Goal: Information Seeking & Learning: Learn about a topic

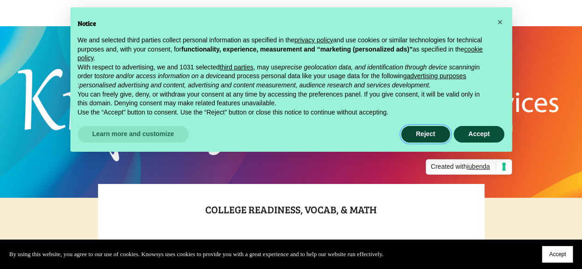
click at [419, 137] on button "Reject" at bounding box center [425, 134] width 49 height 17
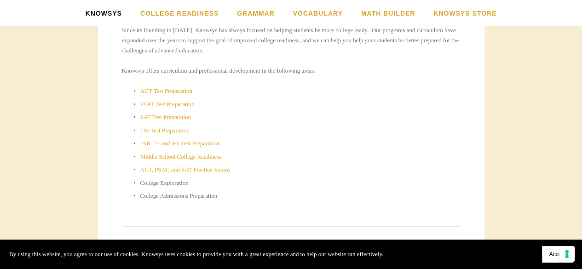
scroll to position [460, 0]
click at [172, 131] on link "TSI Test Preparation" at bounding box center [164, 129] width 49 height 7
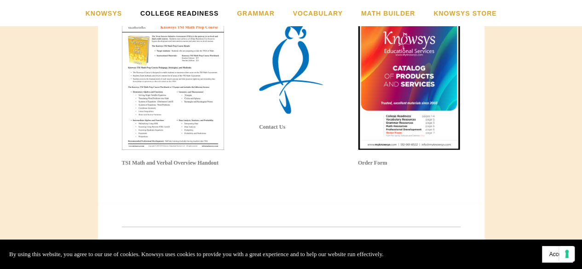
scroll to position [1409, 0]
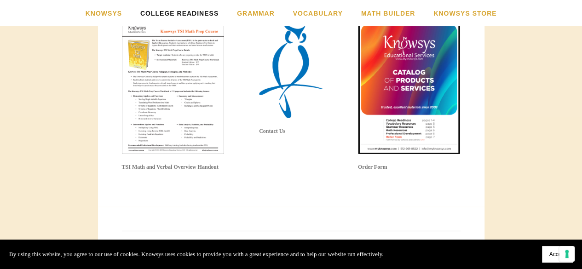
click at [189, 111] on img at bounding box center [173, 88] width 103 height 133
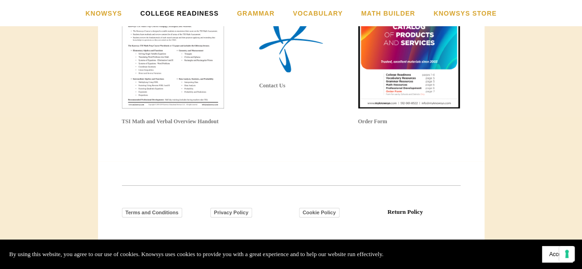
scroll to position [1455, 0]
click at [178, 77] on img at bounding box center [173, 42] width 103 height 133
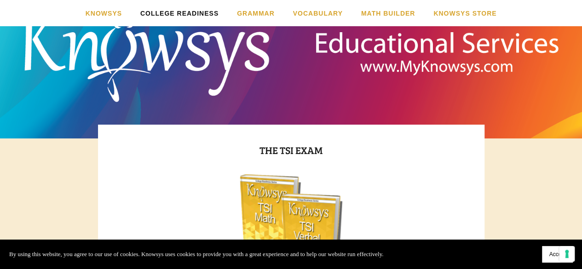
scroll to position [0, 0]
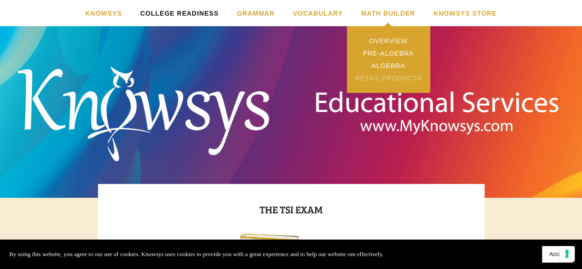
click at [380, 75] on link "Retail Products" at bounding box center [388, 78] width 83 height 12
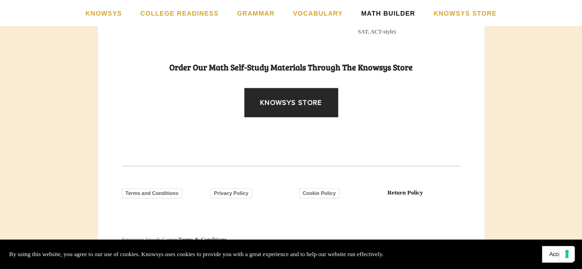
scroll to position [811, 0]
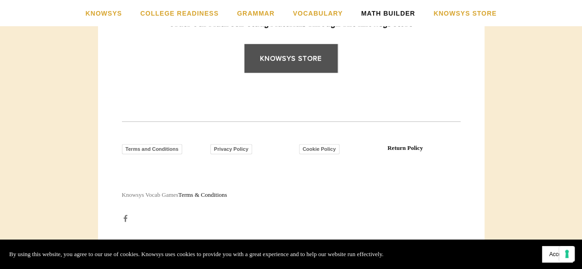
click at [268, 65] on link "Knowsys Store" at bounding box center [290, 58] width 93 height 29
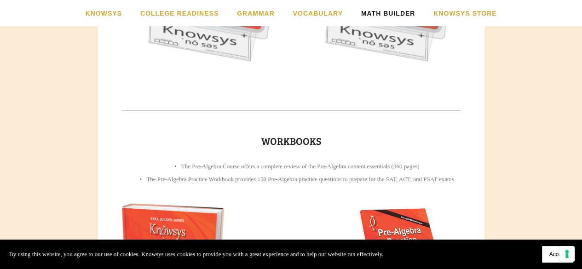
scroll to position [305, 0]
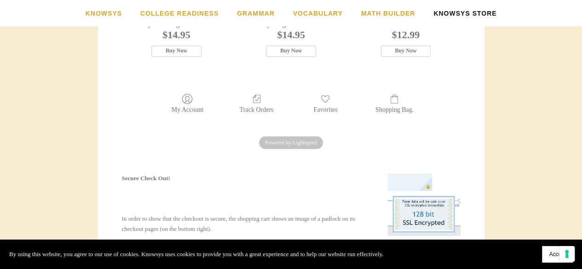
scroll to position [493, 0]
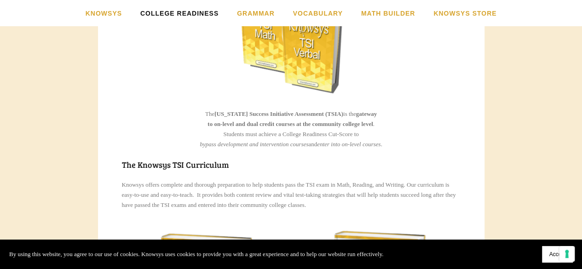
scroll to position [230, 0]
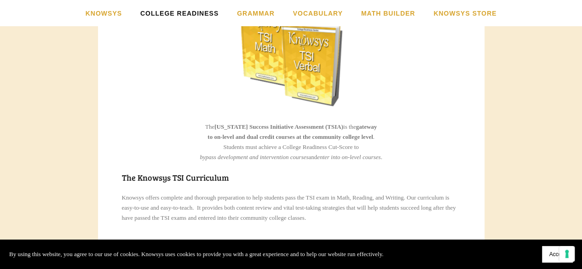
click at [259, 54] on img at bounding box center [291, 54] width 103 height 103
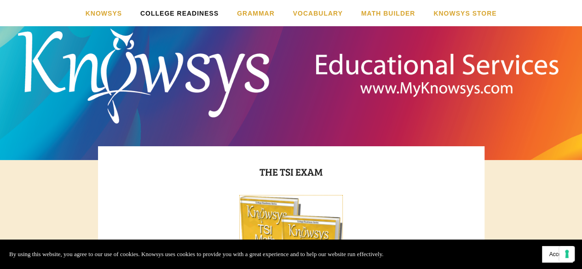
scroll to position [0, 0]
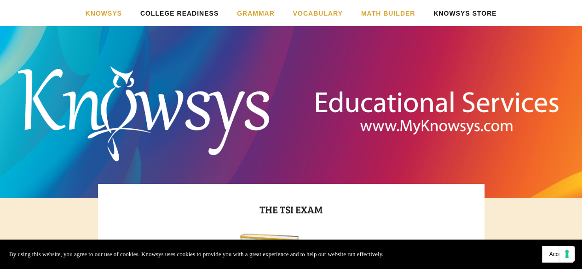
click at [454, 12] on link "Knowsys Store" at bounding box center [465, 13] width 63 height 26
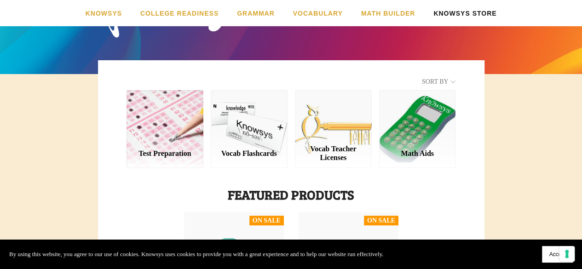
scroll to position [92, 0]
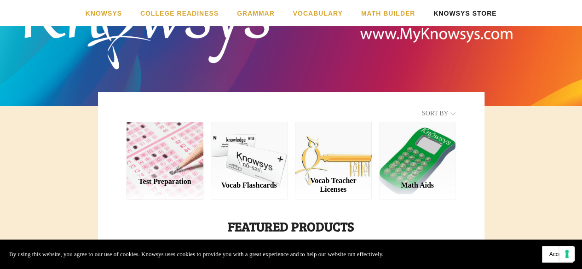
click at [148, 159] on div "Test Preparation" at bounding box center [165, 160] width 77 height 77
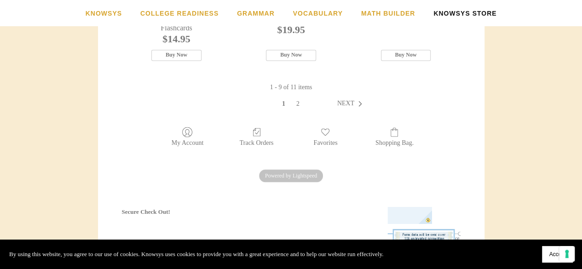
scroll to position [691, 0]
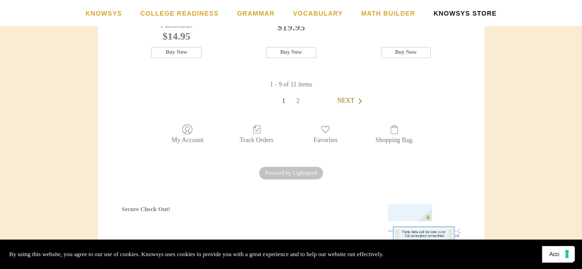
click at [352, 104] on span "Next" at bounding box center [345, 100] width 17 height 7
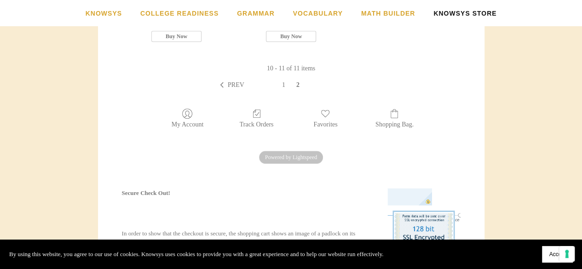
scroll to position [230, 0]
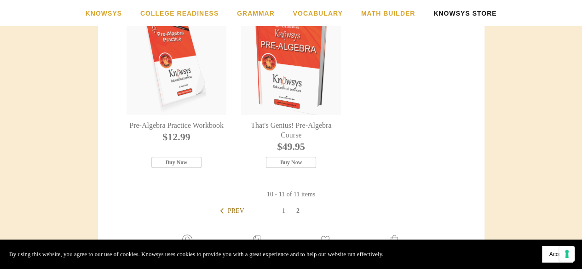
click at [239, 212] on span "Prev" at bounding box center [236, 211] width 17 height 7
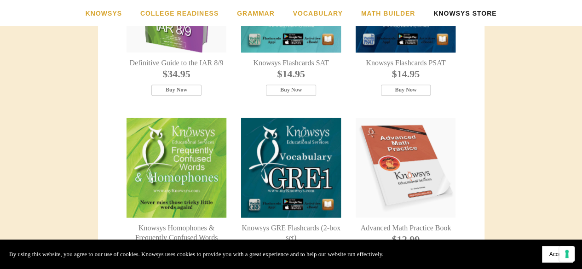
scroll to position [339, 0]
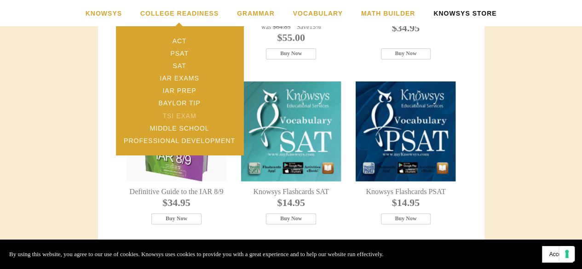
click at [176, 116] on link "TSI Exam" at bounding box center [180, 116] width 128 height 12
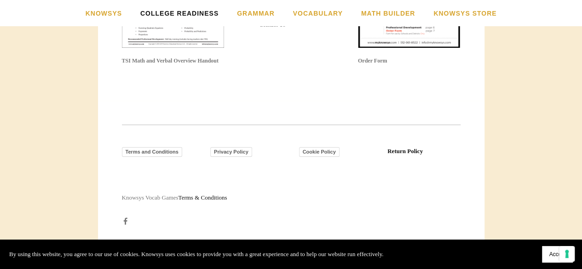
scroll to position [1519, 0]
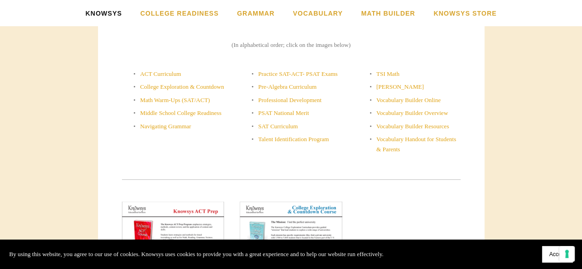
scroll to position [414, 0]
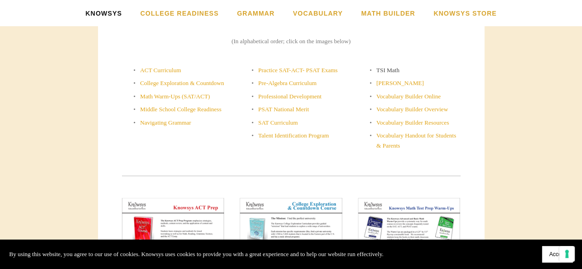
click at [386, 69] on link "TSI Math" at bounding box center [388, 70] width 23 height 7
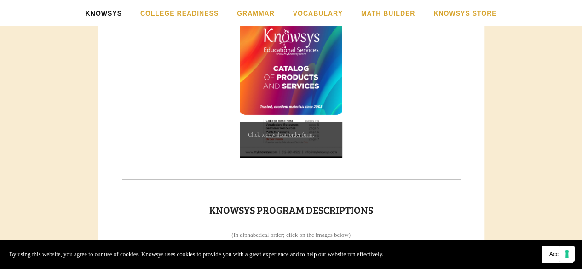
scroll to position [0, 0]
